Goal: Transaction & Acquisition: Purchase product/service

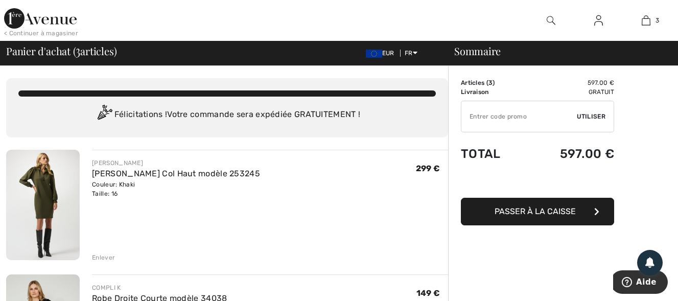
click at [42, 185] on img at bounding box center [43, 205] width 74 height 110
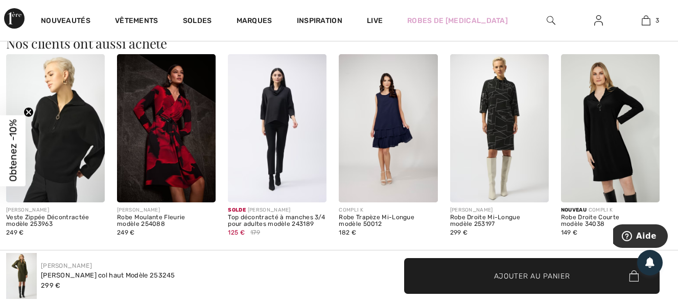
scroll to position [665, 0]
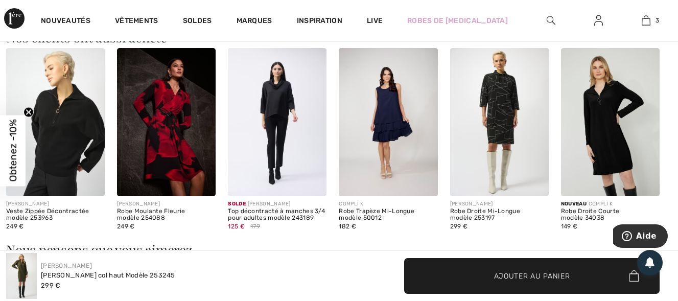
click at [627, 141] on img at bounding box center [610, 122] width 99 height 148
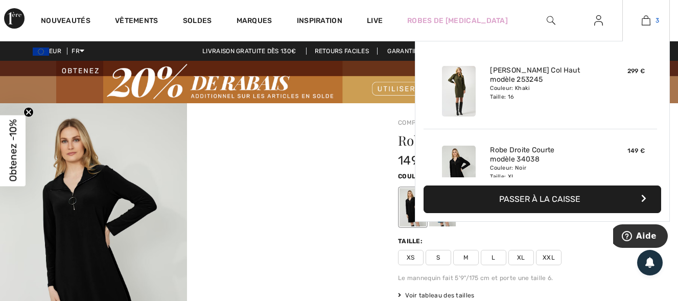
click at [644, 21] on img at bounding box center [646, 20] width 9 height 12
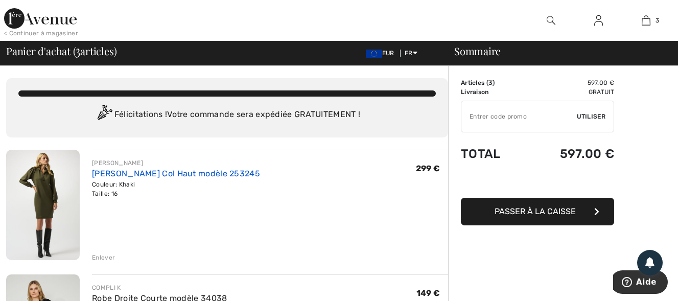
click at [104, 172] on link "[PERSON_NAME] Col Haut modèle 253245" at bounding box center [176, 174] width 168 height 10
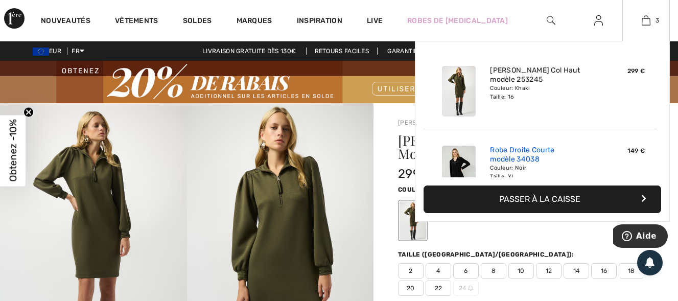
click at [506, 148] on link "Robe Droite Courte modèle 34038" at bounding box center [540, 155] width 101 height 18
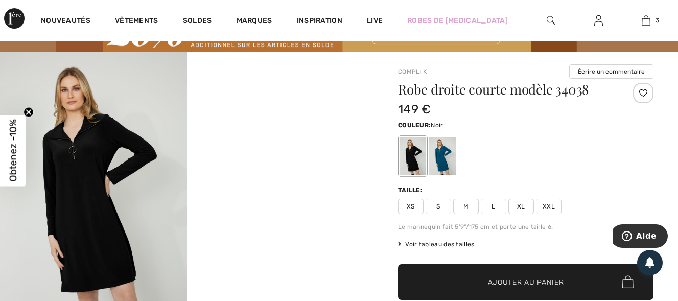
click at [415, 159] on div at bounding box center [413, 156] width 27 height 38
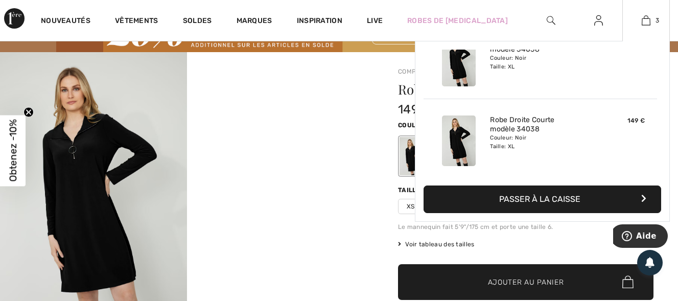
scroll to position [111, 0]
click at [520, 198] on button "Passer à la caisse" at bounding box center [543, 200] width 238 height 28
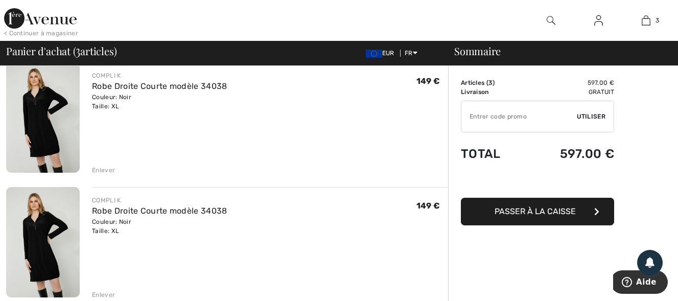
scroll to position [256, 0]
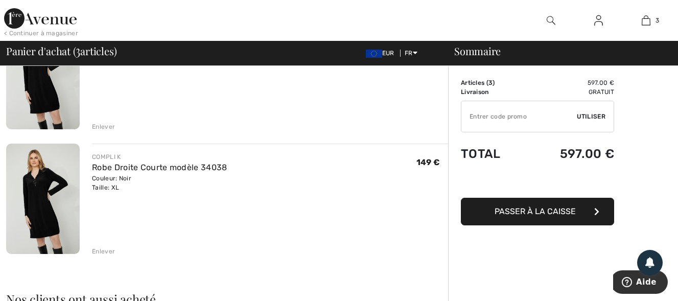
click at [99, 252] on div "Enlever" at bounding box center [103, 251] width 23 height 9
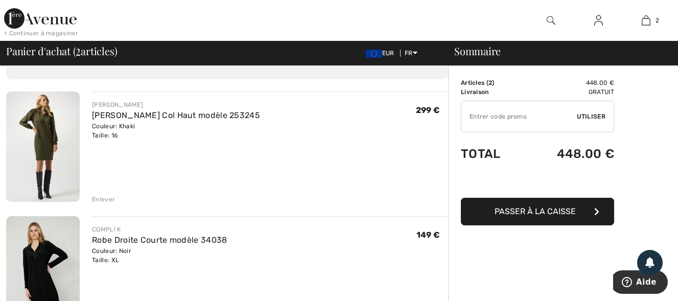
scroll to position [0, 0]
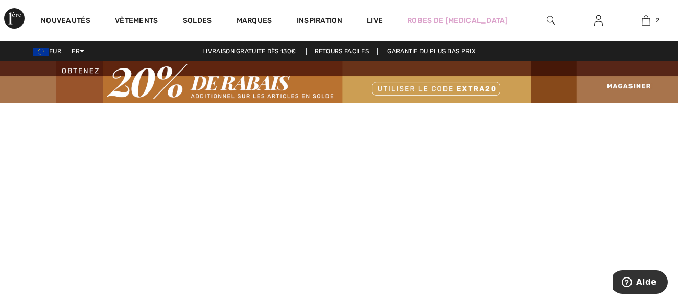
click at [598, 22] on img at bounding box center [599, 20] width 9 height 12
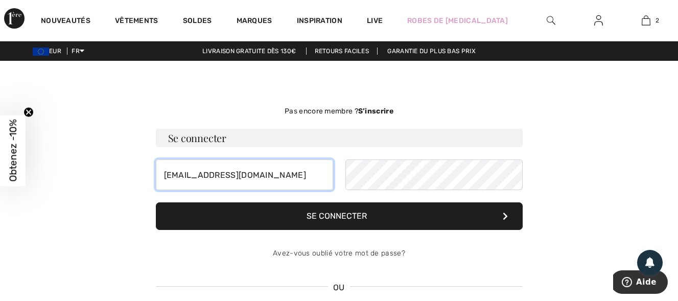
drag, startPoint x: 288, startPoint y: 174, endPoint x: 121, endPoint y: 180, distance: 167.3
click at [121, 180] on div "Pas encore membre ? S’inscrire Se connecter lerallu.emmanuelle@orange.fr Se con…" at bounding box center [339, 231] width 666 height 292
type input "stephanelerallu61@orange.fr"
click at [350, 222] on button "Se connecter" at bounding box center [339, 216] width 367 height 28
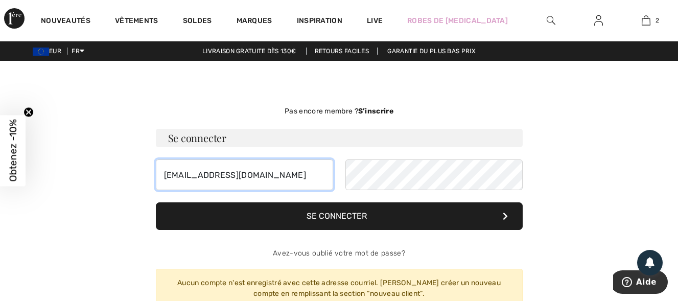
drag, startPoint x: 303, startPoint y: 172, endPoint x: 112, endPoint y: 172, distance: 191.2
click at [112, 172] on div "Pas encore membre ? S’inscrire Se connecter stephanelerallu61@orange.fr Se conn…" at bounding box center [339, 250] width 666 height 331
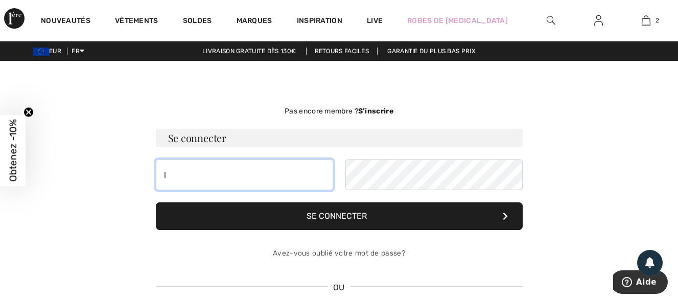
type input "[EMAIL_ADDRESS][DOMAIN_NAME]"
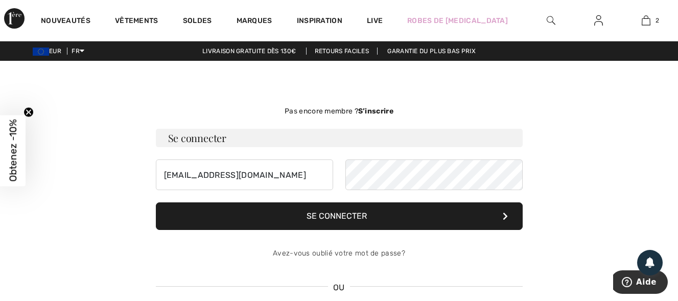
click at [354, 213] on button "Se connecter" at bounding box center [339, 216] width 367 height 28
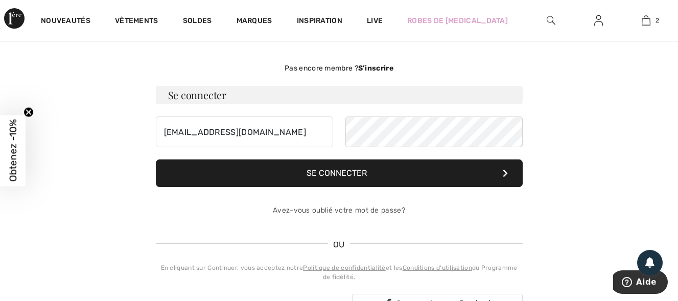
scroll to position [102, 0]
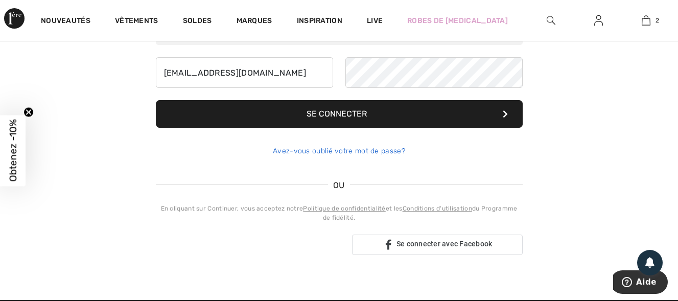
click at [337, 151] on link "Avez-vous oublié votre mot de passe?" at bounding box center [339, 151] width 132 height 9
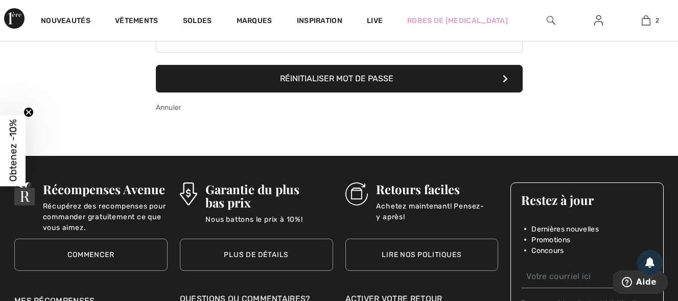
click at [338, 85] on button "Réinitialiser mot de passe" at bounding box center [339, 79] width 367 height 28
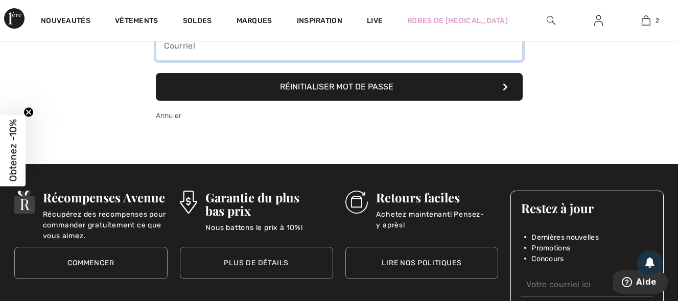
click at [211, 53] on input "email" at bounding box center [339, 45] width 367 height 31
type input "stephanelerallu61@orange.fr"
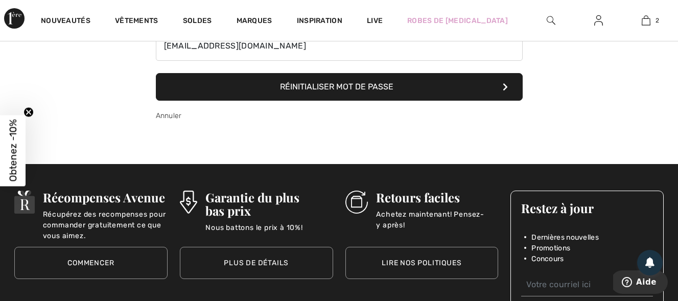
click at [236, 92] on button "Réinitialiser mot de passe" at bounding box center [339, 87] width 367 height 28
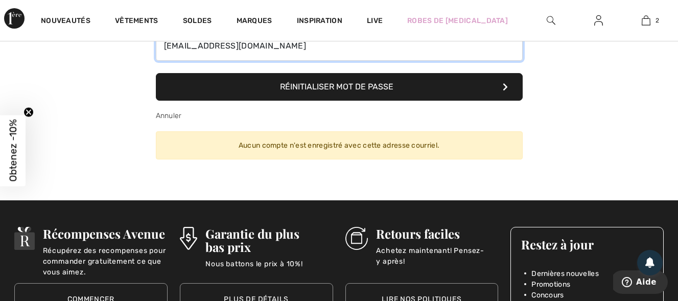
drag, startPoint x: 295, startPoint y: 50, endPoint x: 146, endPoint y: 54, distance: 148.8
click at [146, 54] on div "Pas encore membre ? S’inscrire Se connecter lerallu.emmanuelle@orange.fr Se con…" at bounding box center [339, 83] width 666 height 185
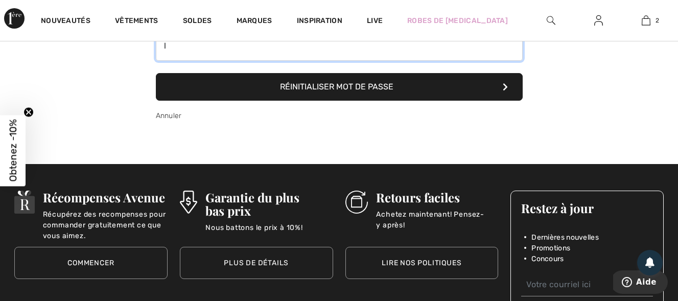
type input "[EMAIL_ADDRESS][DOMAIN_NAME]"
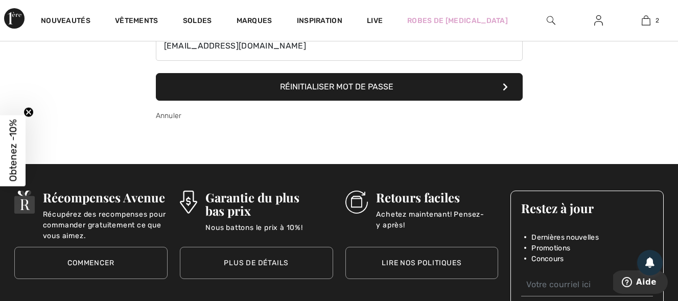
click at [253, 87] on button "Réinitialiser mot de passe" at bounding box center [339, 87] width 367 height 28
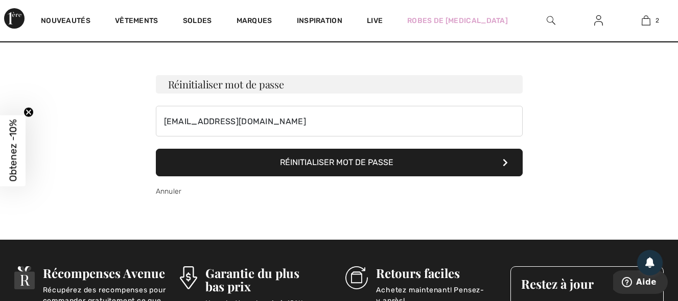
scroll to position [0, 0]
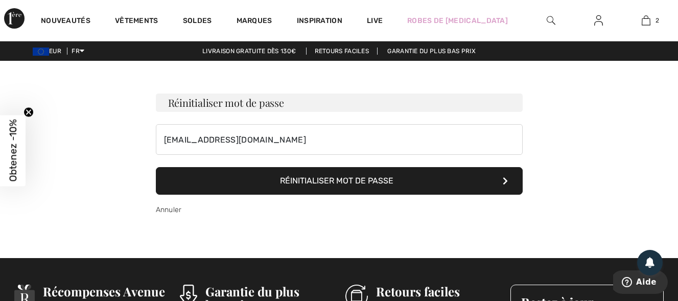
click at [589, 8] on div at bounding box center [599, 20] width 48 height 41
click at [597, 18] on img at bounding box center [599, 20] width 9 height 12
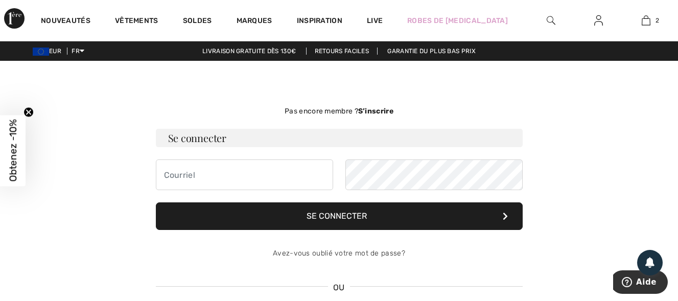
click at [382, 108] on strong "S’inscrire" at bounding box center [375, 111] width 35 height 9
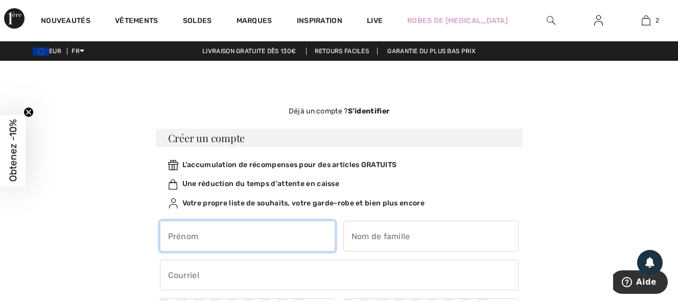
click at [202, 236] on input "text" at bounding box center [247, 236] width 175 height 31
type input "Emmanuelle"
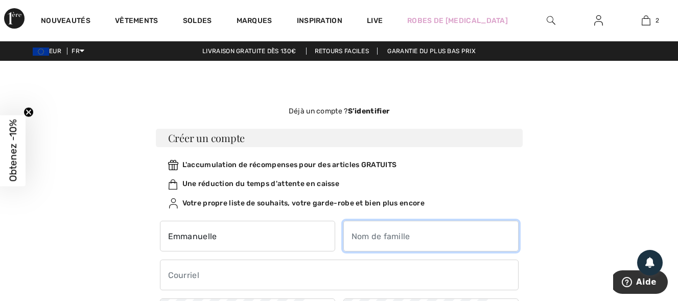
type input "Lerallu"
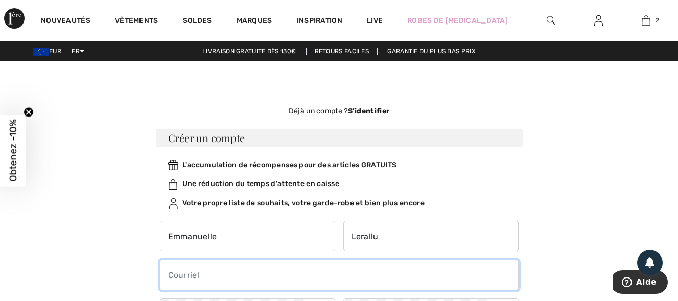
type input "lerallu.stephane@orange.fr"
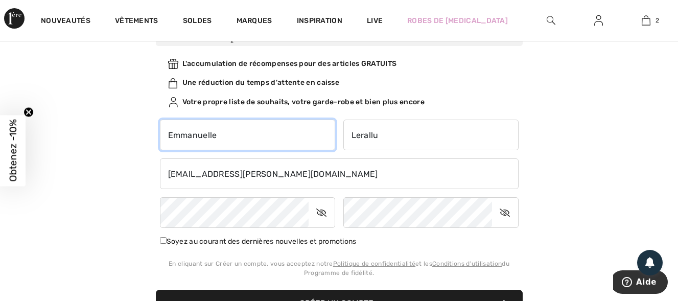
scroll to position [102, 0]
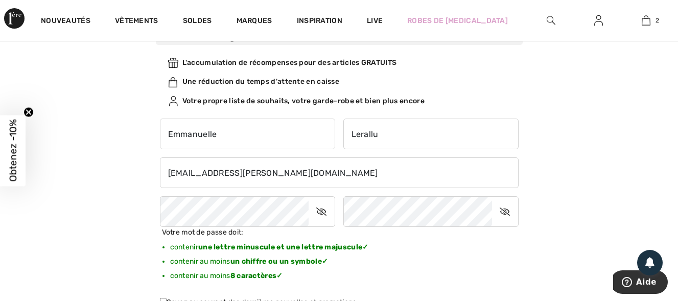
click at [321, 216] on icon at bounding box center [322, 212] width 26 height 24
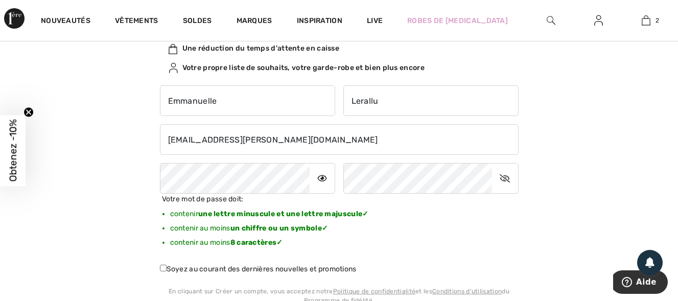
scroll to position [153, 0]
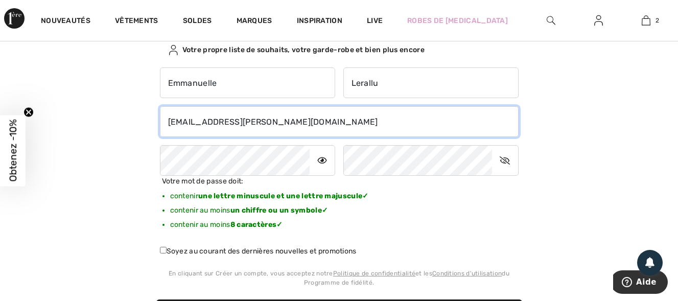
drag, startPoint x: 250, startPoint y: 117, endPoint x: 81, endPoint y: 115, distance: 169.2
click at [81, 115] on div "Pas encore membre ? S’inscrire Se connecter Se connecter Avez-vous oublié votre…" at bounding box center [339, 168] width 666 height 473
type input "lerallu.emmanuelle@orange.fr"
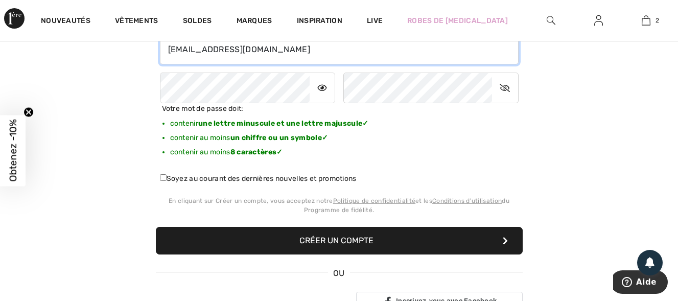
scroll to position [256, 0]
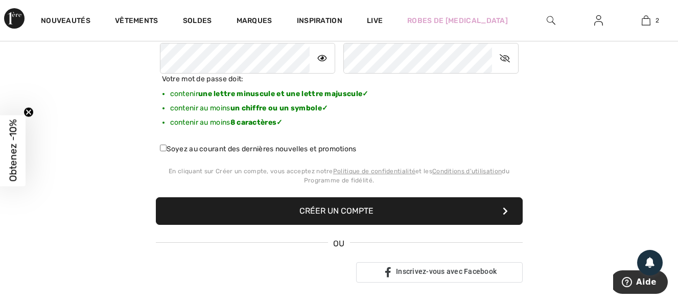
click at [360, 208] on button "Créer un compte" at bounding box center [339, 211] width 367 height 28
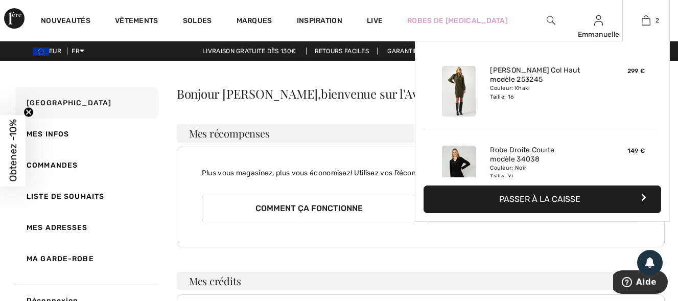
click at [540, 195] on button "Passer à la caisse" at bounding box center [543, 200] width 238 height 28
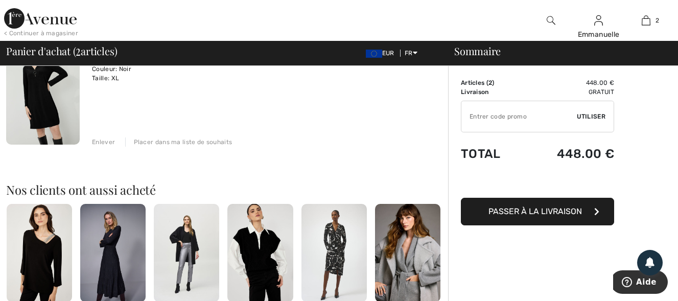
scroll to position [256, 0]
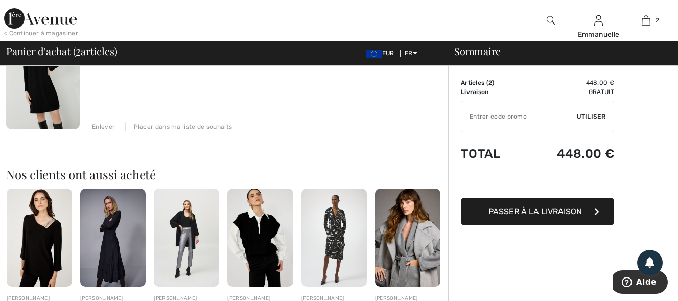
click at [527, 207] on span "Passer à la livraison" at bounding box center [536, 212] width 94 height 10
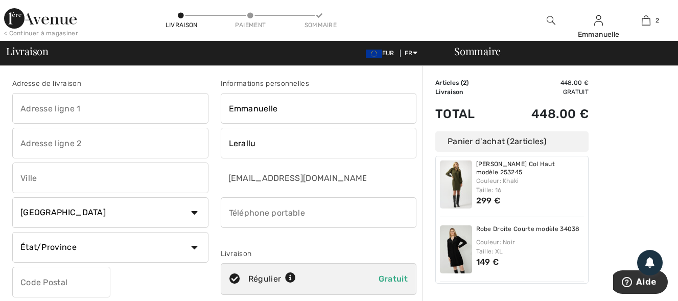
click at [31, 104] on input "text" at bounding box center [110, 108] width 196 height 31
type input "9 place de l'église 61410 Couter"
type input "COUTERNE RIVES D'ANDAINE"
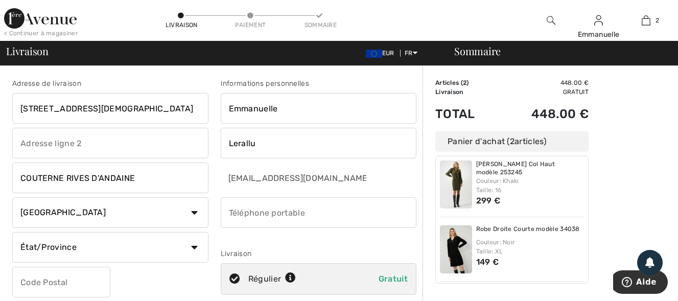
select select "FR"
type input "61410"
type input "0688024688"
type input "61410"
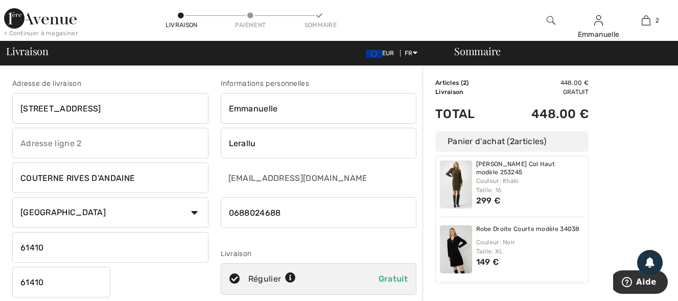
type input "9 place de l'Abbé Garnier Couterne"
drag, startPoint x: 63, startPoint y: 180, endPoint x: 7, endPoint y: 181, distance: 56.8
click at [7, 180] on div "Adresse de livraison 9 place de l'Abbé Garnier Couterne COUTERNE RIVES D'ANDAIN…" at bounding box center [110, 206] width 209 height 257
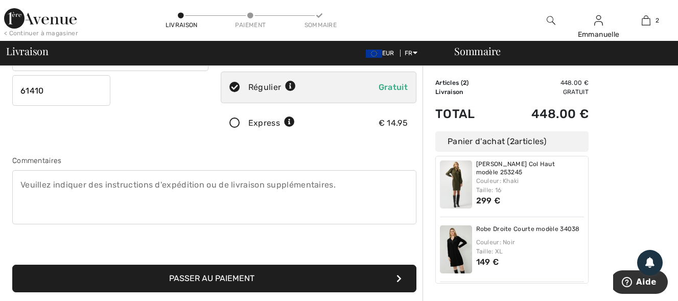
scroll to position [204, 0]
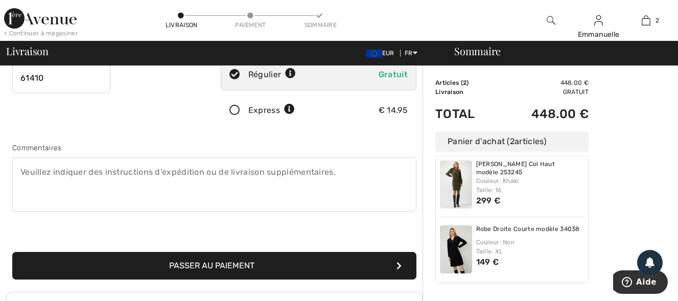
type input "RIVES D'ANDAINE"
click at [219, 257] on button "Passer au paiement" at bounding box center [214, 266] width 404 height 28
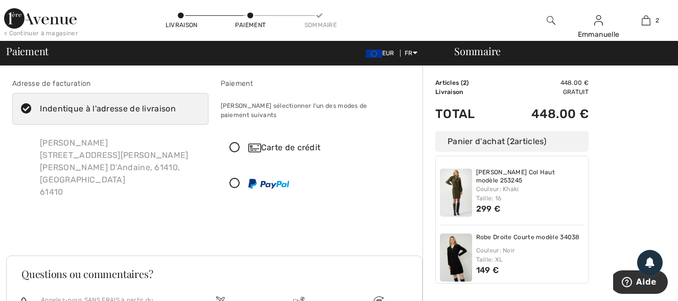
click at [231, 143] on icon at bounding box center [234, 148] width 27 height 11
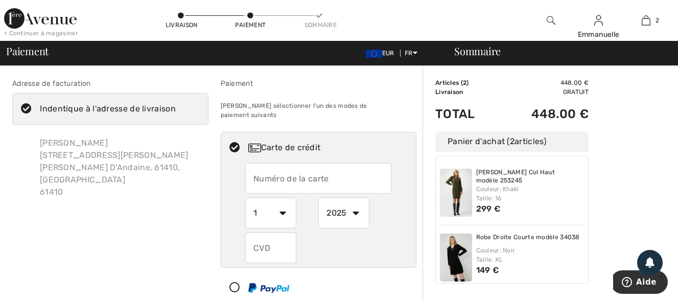
click at [273, 177] on input "text" at bounding box center [318, 178] width 146 height 31
type input "4970390624740372"
click at [290, 203] on select "1 2 3 4 5 6 7 8 9 10 11 12" at bounding box center [270, 213] width 51 height 31
select select "9"
click at [245, 198] on select "1 2 3 4 5 6 7 8 9 10 11 12" at bounding box center [270, 213] width 51 height 31
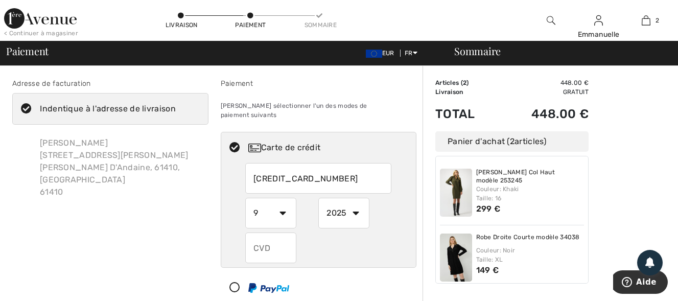
click at [260, 239] on input "text" at bounding box center [270, 248] width 51 height 31
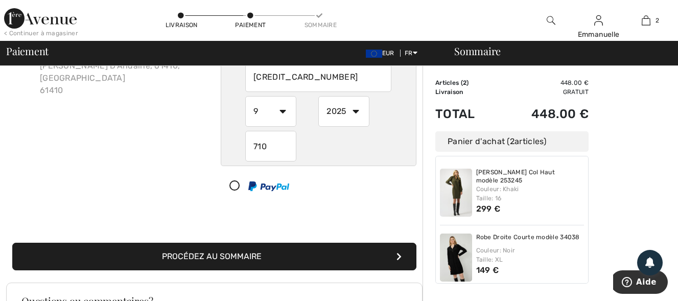
scroll to position [102, 0]
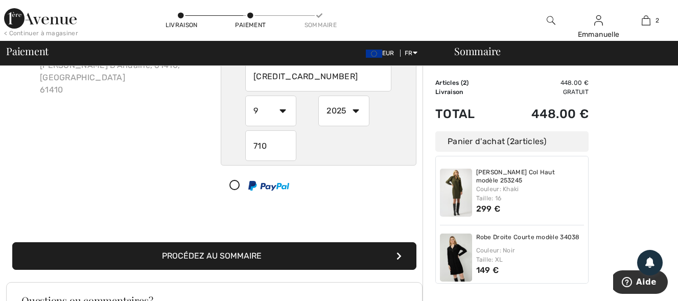
type input "710"
click at [265, 249] on button "Procédez au sommaire" at bounding box center [214, 256] width 404 height 28
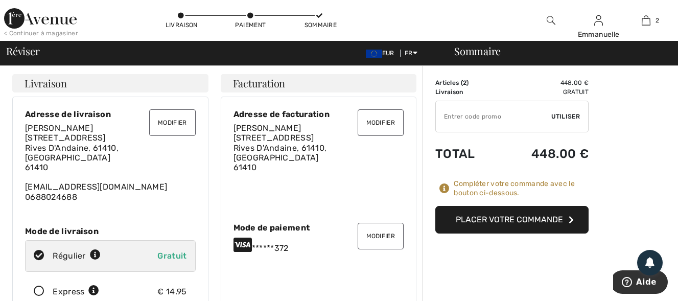
click at [534, 225] on button "Placer votre commande" at bounding box center [512, 220] width 153 height 28
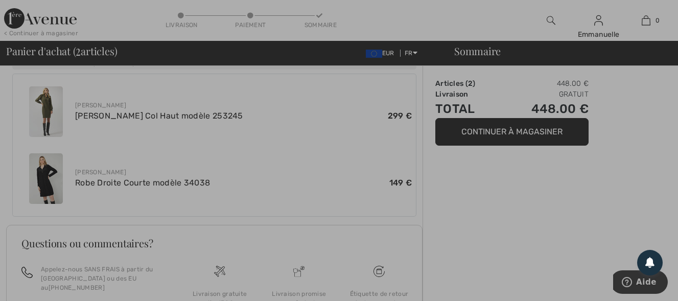
scroll to position [307, 0]
